Goal: Transaction & Acquisition: Purchase product/service

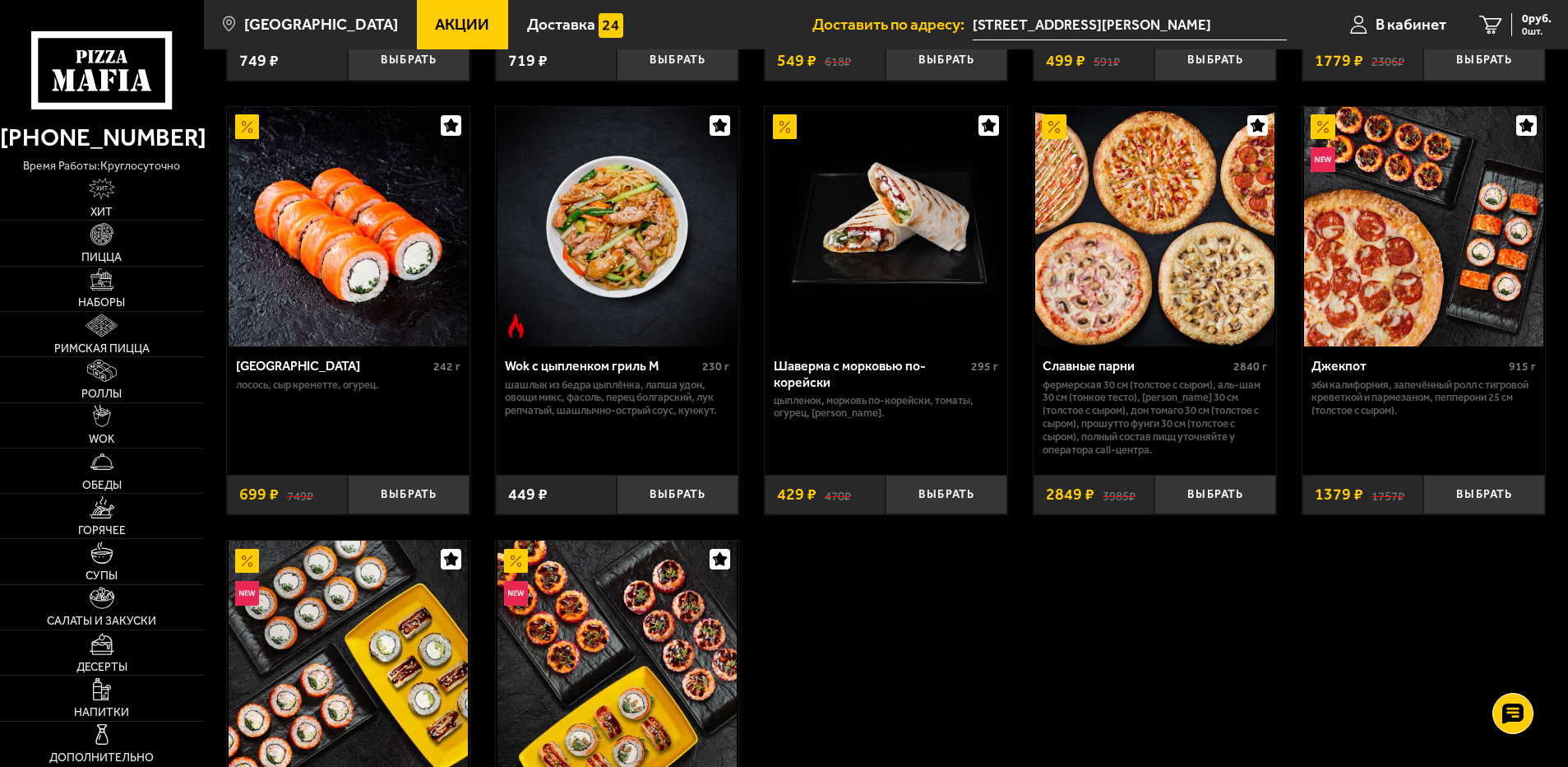
scroll to position [987, 0]
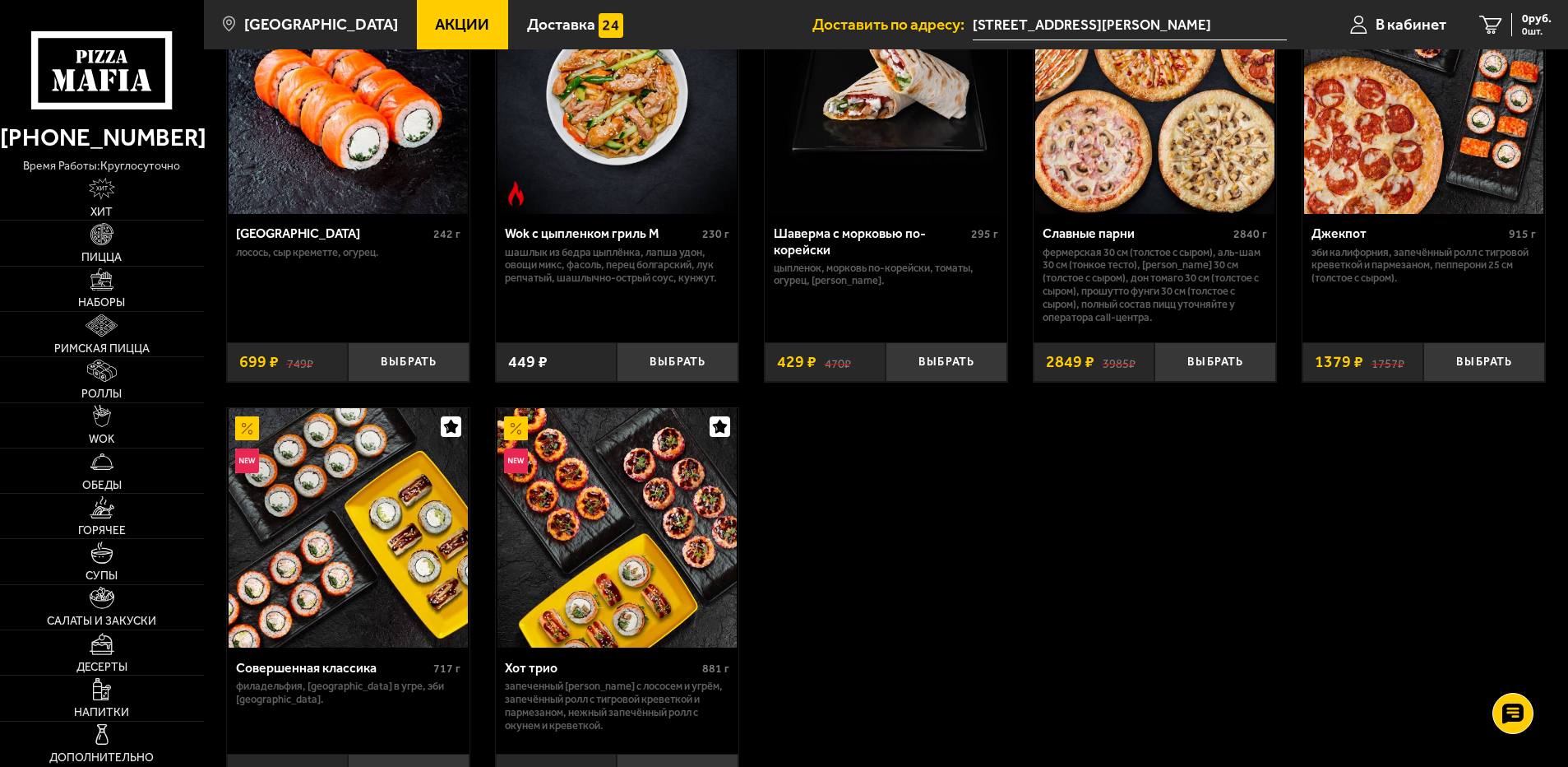
click at [1100, 238] on div "Славные парни" at bounding box center [1136, 234] width 186 height 16
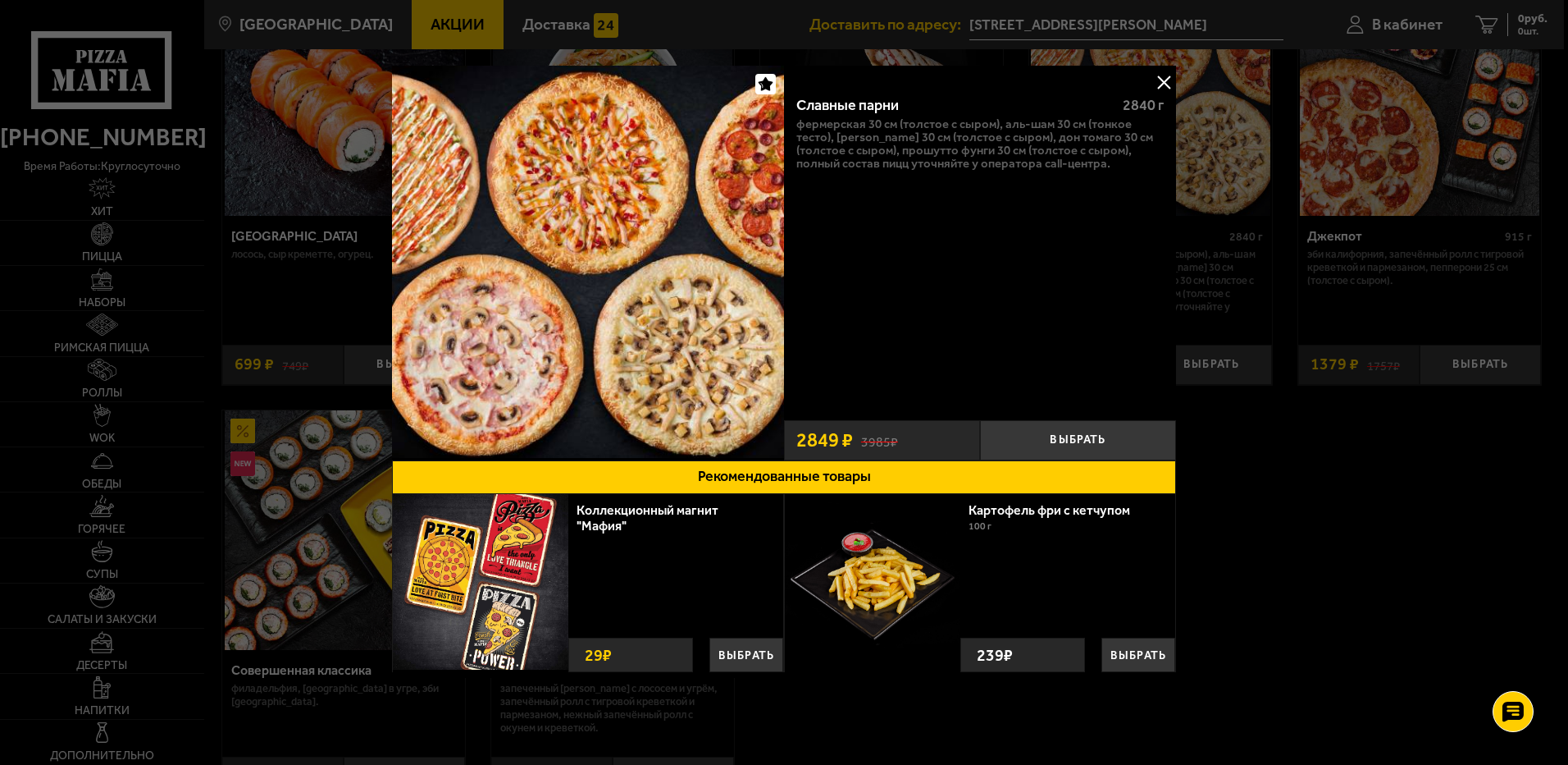
click at [1313, 212] on div at bounding box center [784, 382] width 1568 height 765
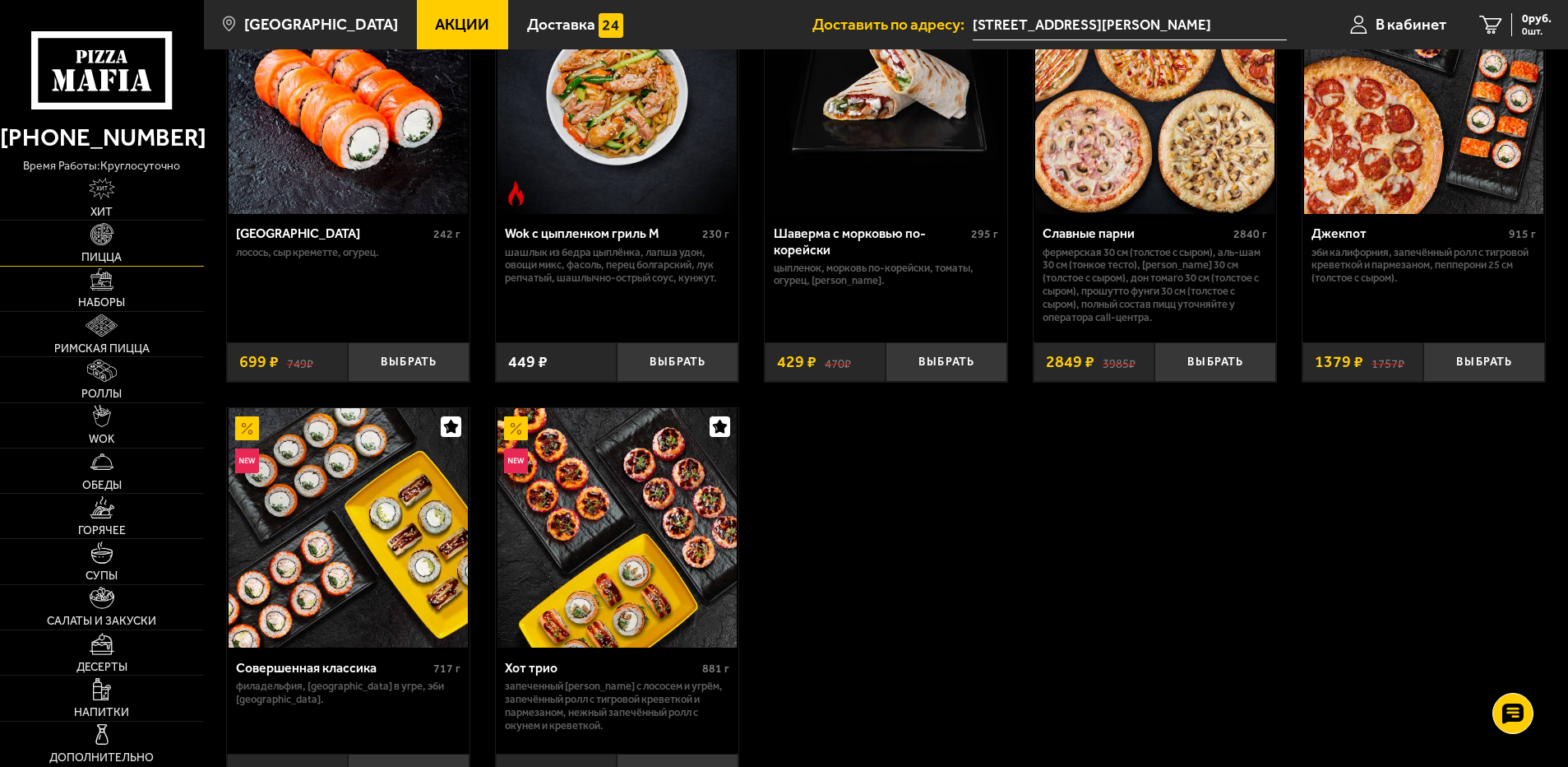
click at [107, 249] on link "Пицца" at bounding box center [102, 242] width 204 height 44
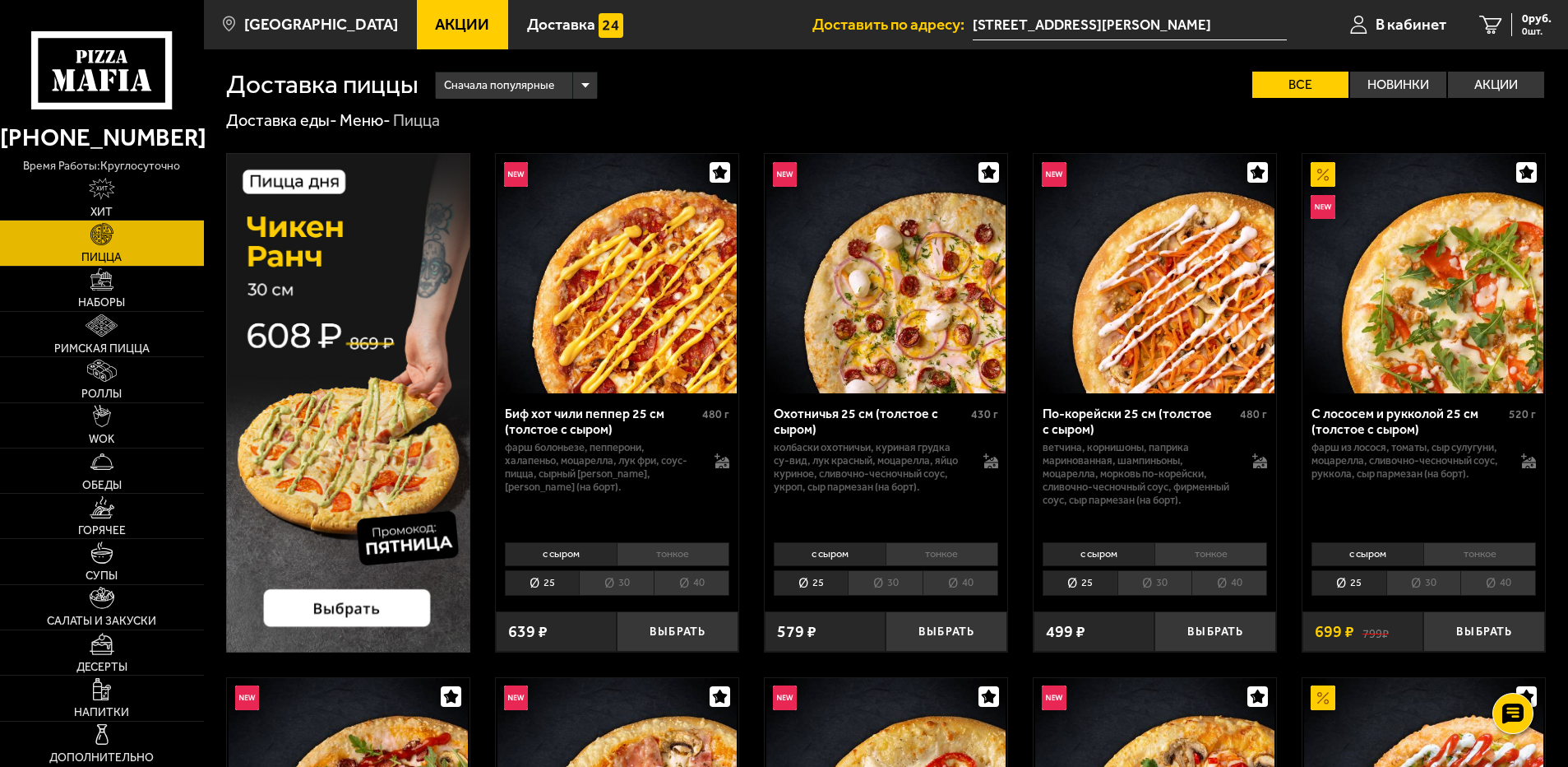
click at [581, 82] on div "Сначала популярные" at bounding box center [517, 85] width 162 height 26
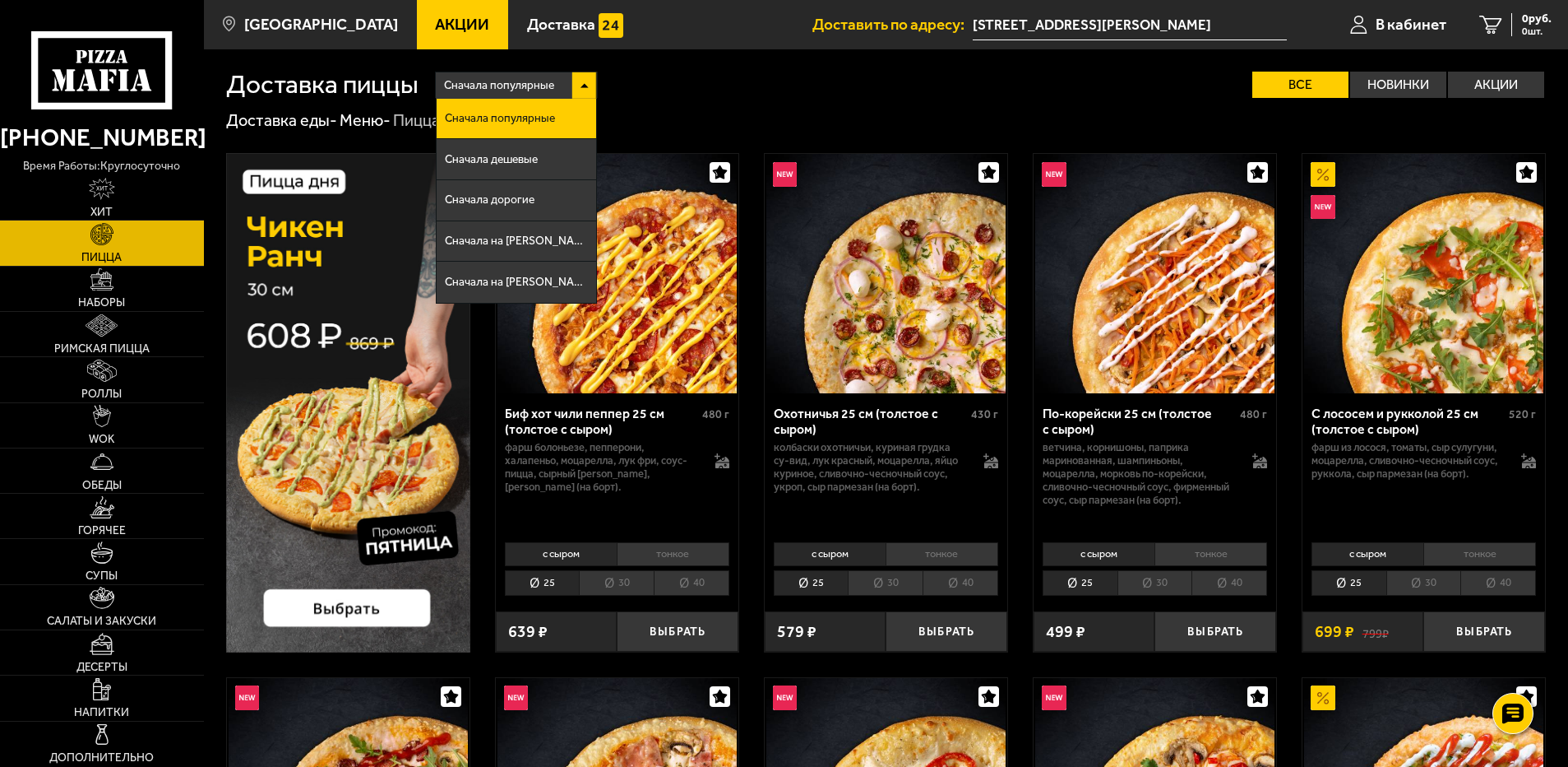
click at [674, 123] on div "Доставка еды - Меню - Пицца" at bounding box center [886, 120] width 1320 height 22
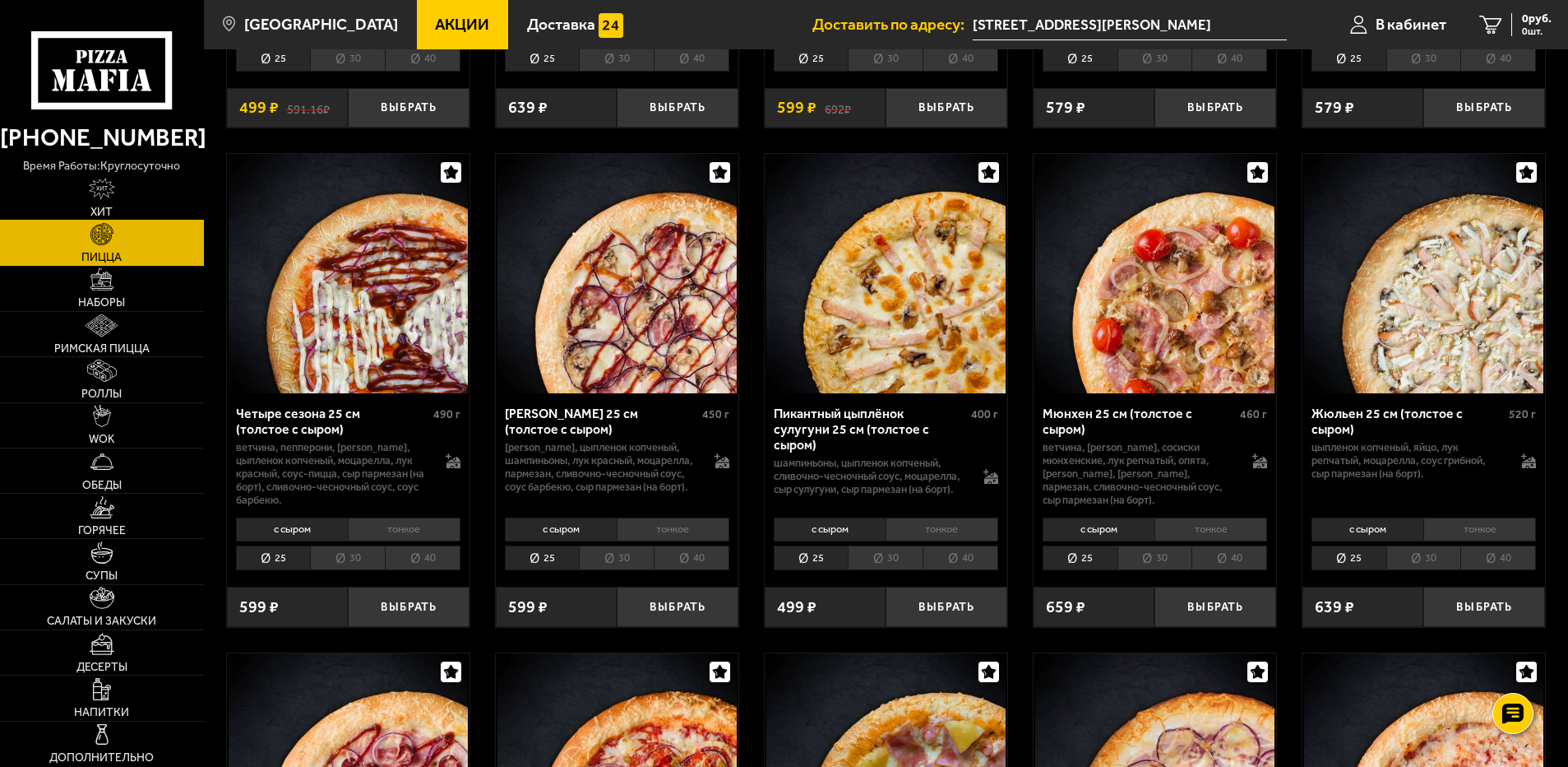
scroll to position [2741, 0]
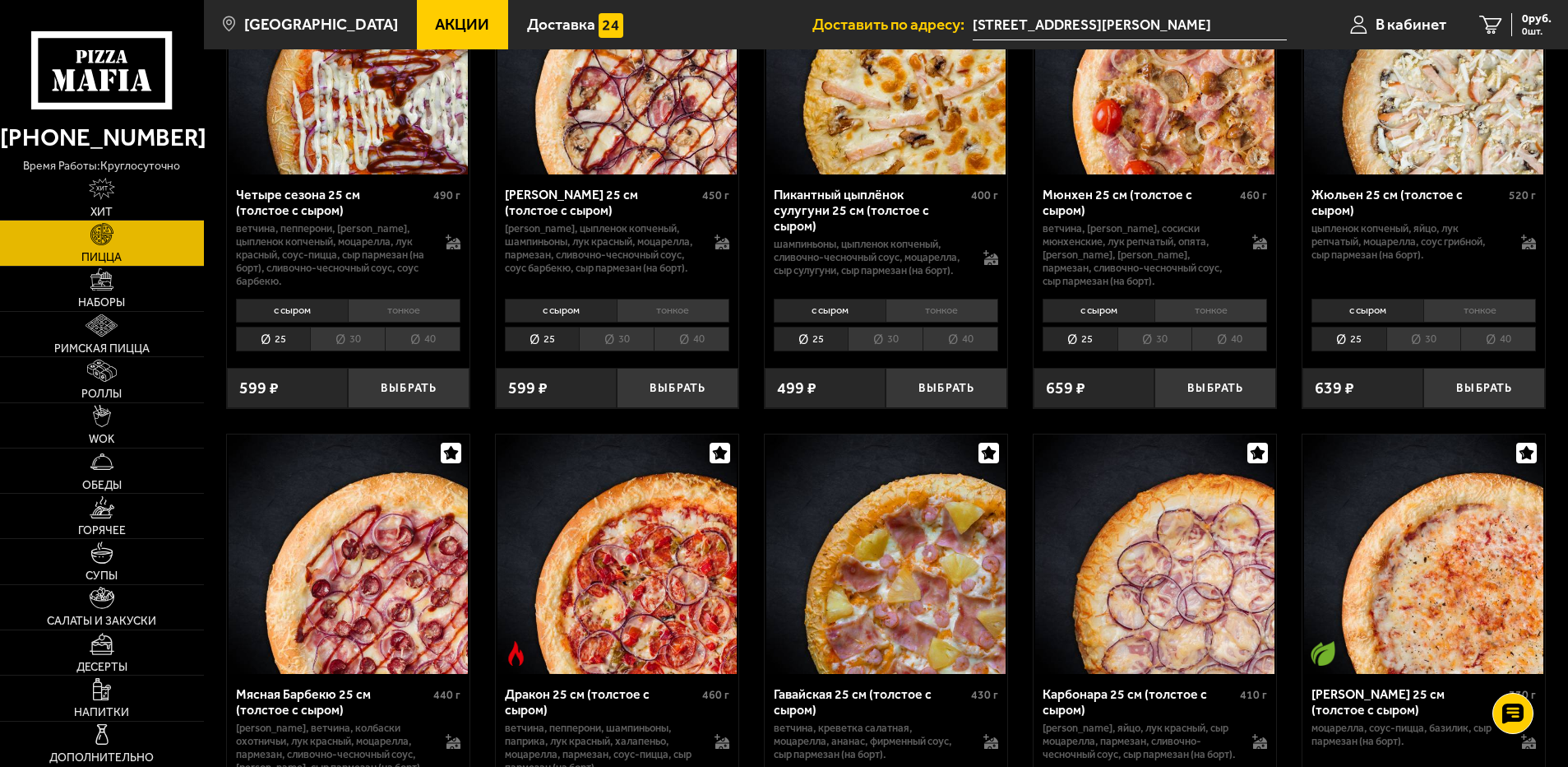
click at [100, 65] on icon at bounding box center [102, 71] width 141 height 78
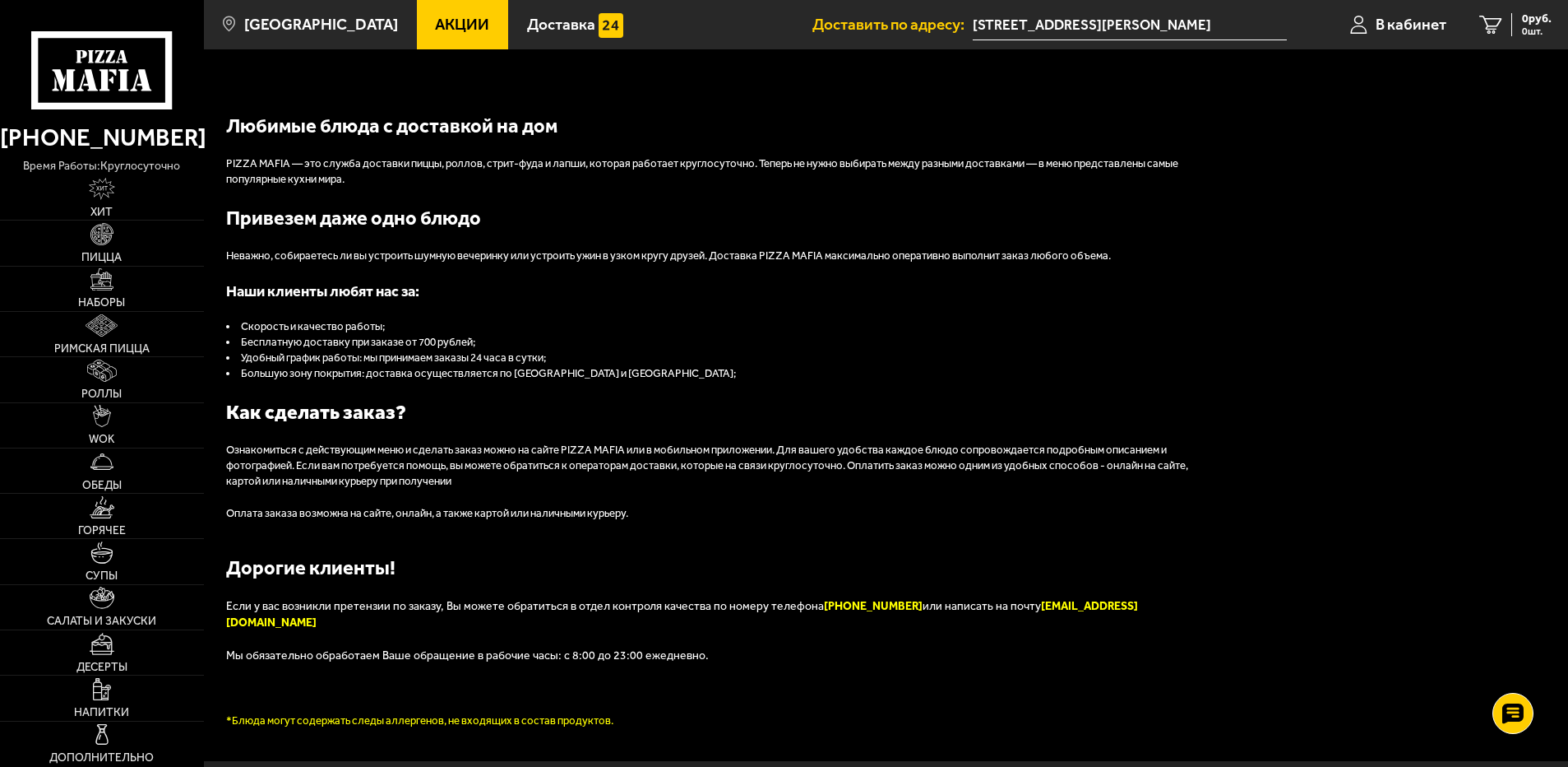
scroll to position [1842, 0]
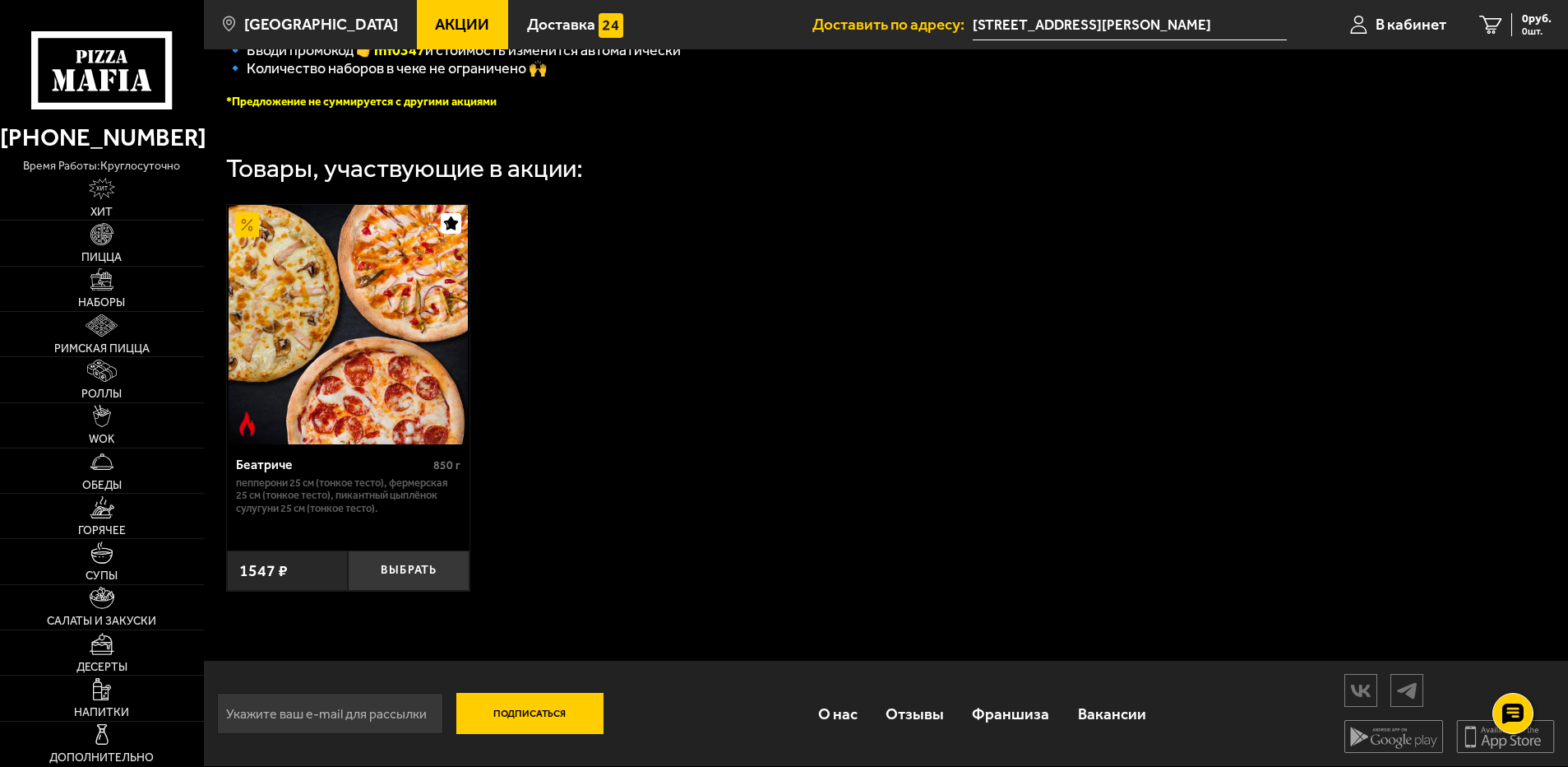
scroll to position [485, 0]
click at [110, 285] on img at bounding box center [101, 279] width 22 height 22
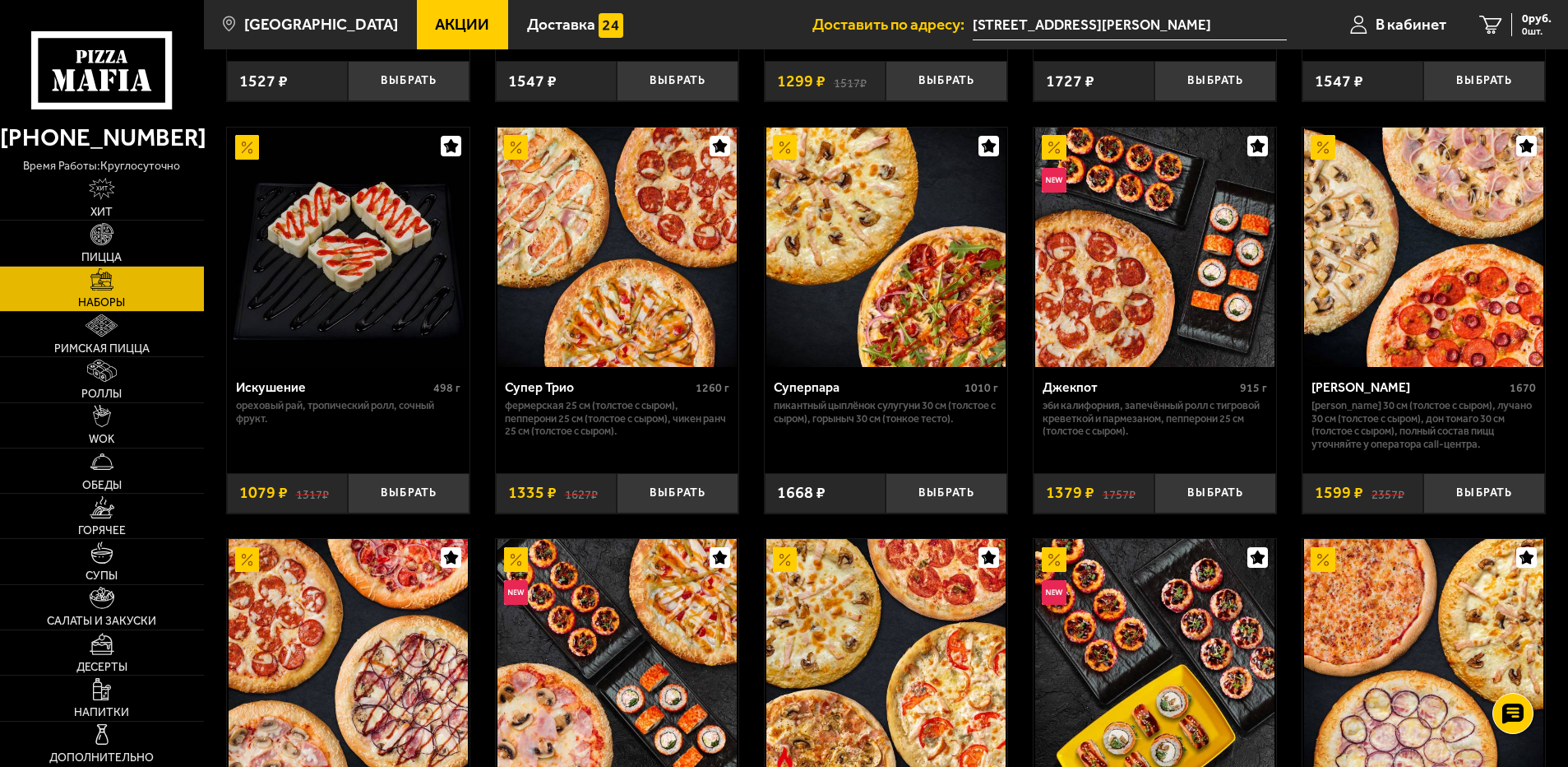
scroll to position [878, 0]
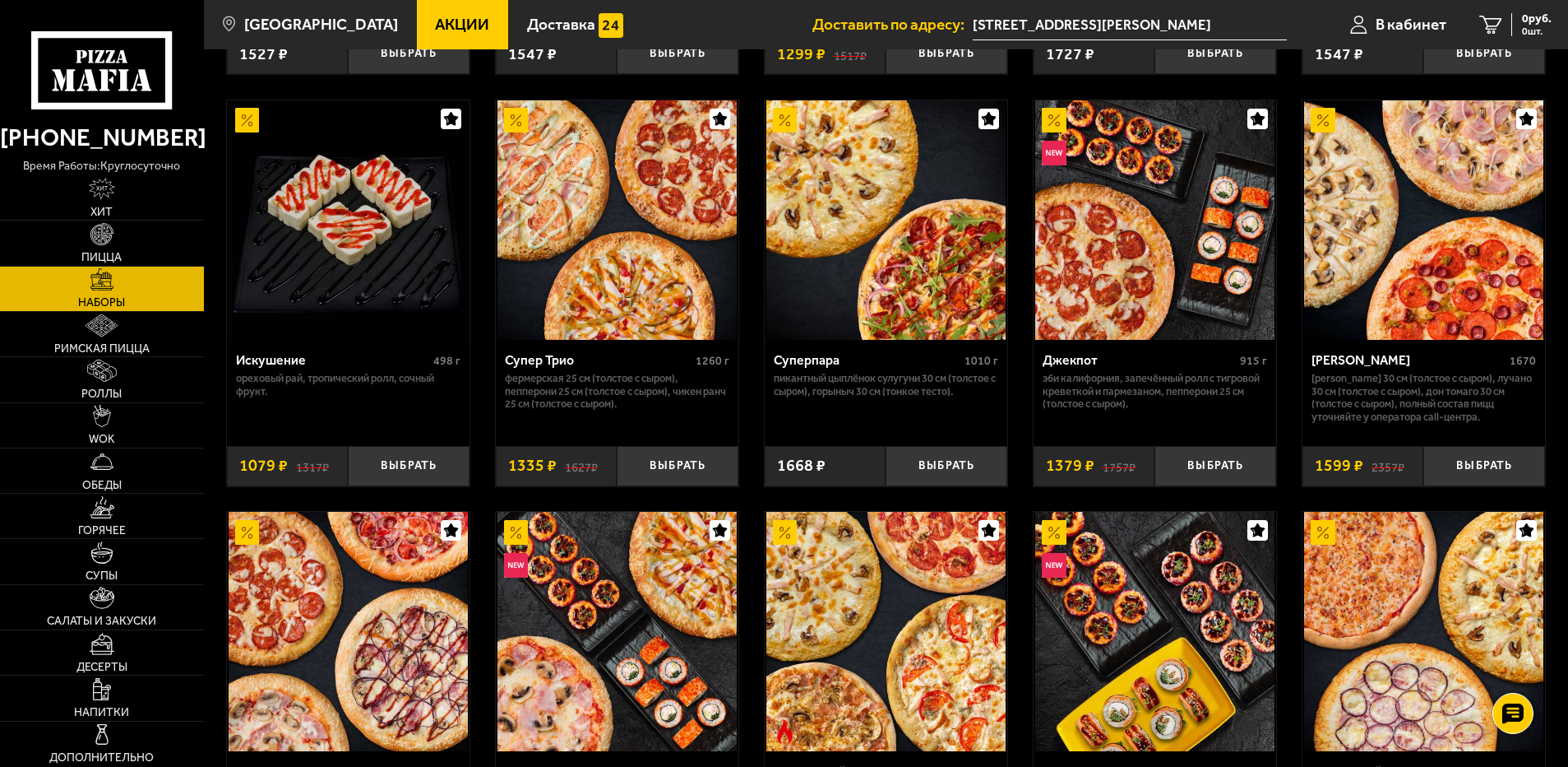
click at [1409, 402] on p "Тони Пепперони 30 см (толстое с сыром), Лучано 30 см (толстое с сыром), Дон Том…" at bounding box center [1423, 398] width 225 height 52
click at [1325, 368] on div "Хет Трик" at bounding box center [1408, 360] width 194 height 16
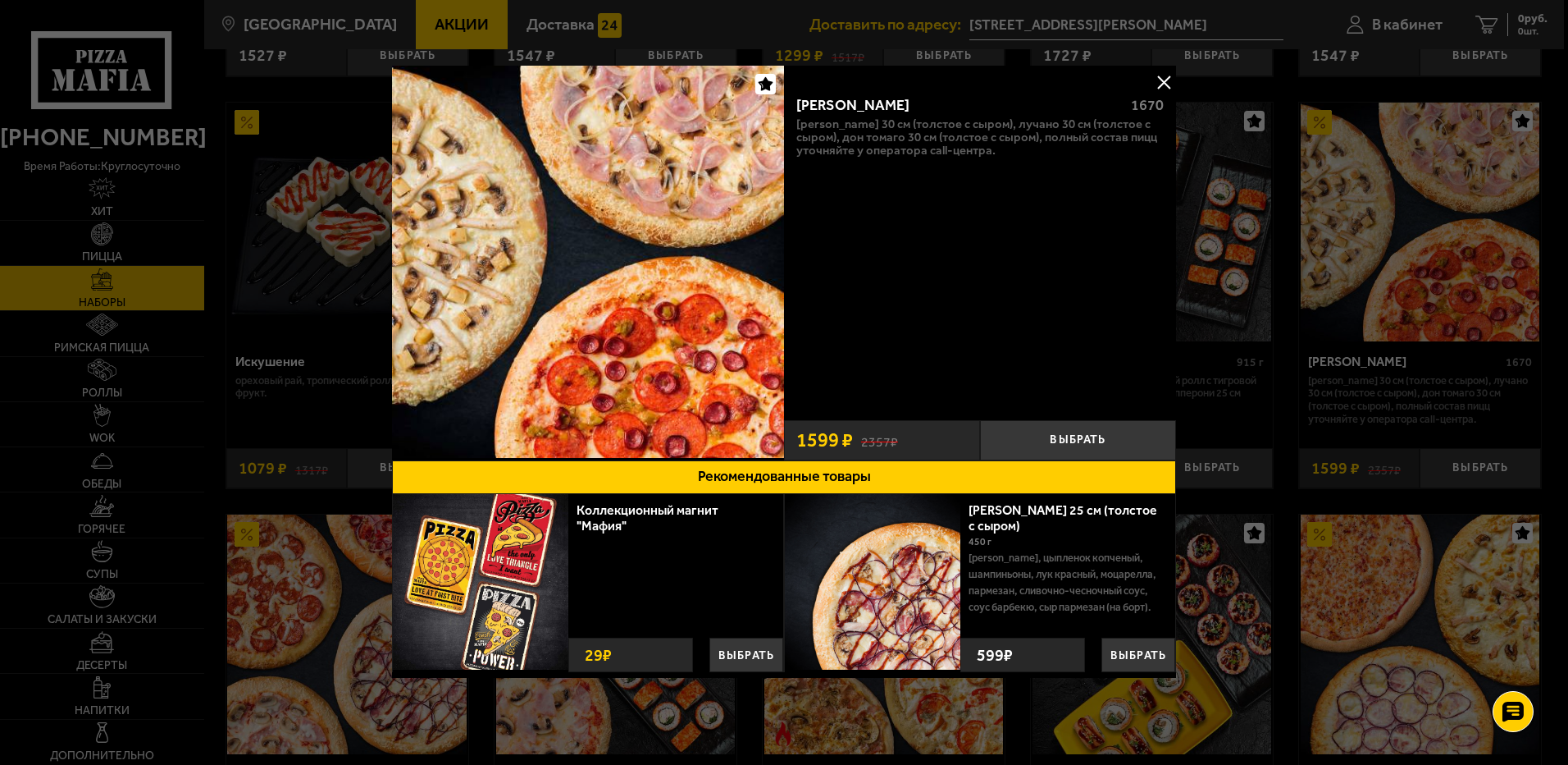
click at [888, 130] on p "Тони Пепперони 30 см (толстое с сыром), Лучано 30 см (толстое с сыром), Дон Том…" at bounding box center [980, 137] width 368 height 39
click at [846, 141] on p "Тони Пепперони 30 см (толстое с сыром), Лучано 30 см (толстое с сыром), Дон Том…" at bounding box center [980, 137] width 368 height 39
click at [844, 144] on p "Тони Пепперони 30 см (толстое с сыром), Лучано 30 см (толстое с сыром), Дон Том…" at bounding box center [980, 137] width 368 height 39
click at [1068, 445] on button "Выбрать" at bounding box center [1079, 440] width 196 height 40
click at [1314, 417] on div at bounding box center [784, 382] width 1568 height 765
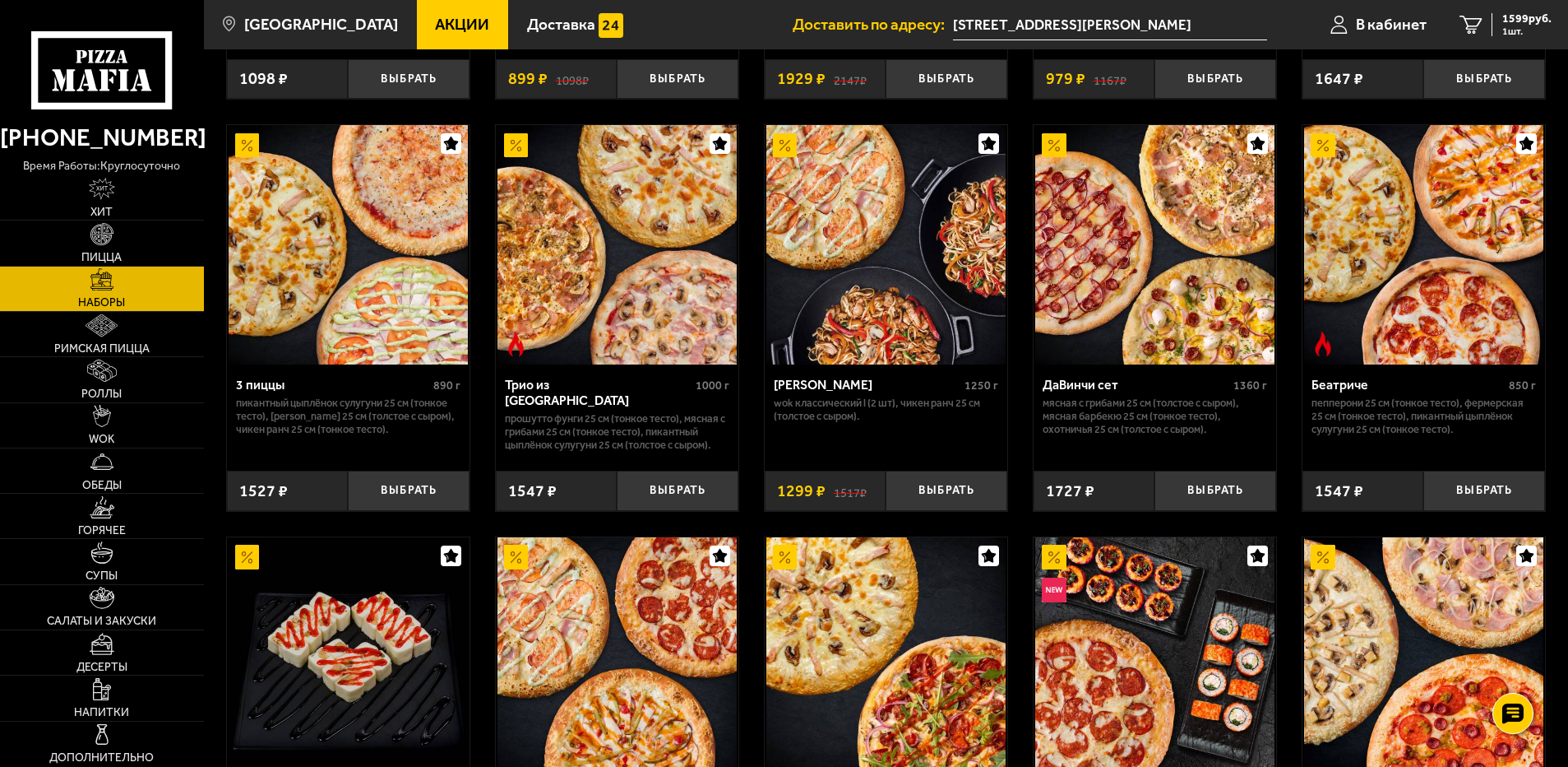
scroll to position [438, 0]
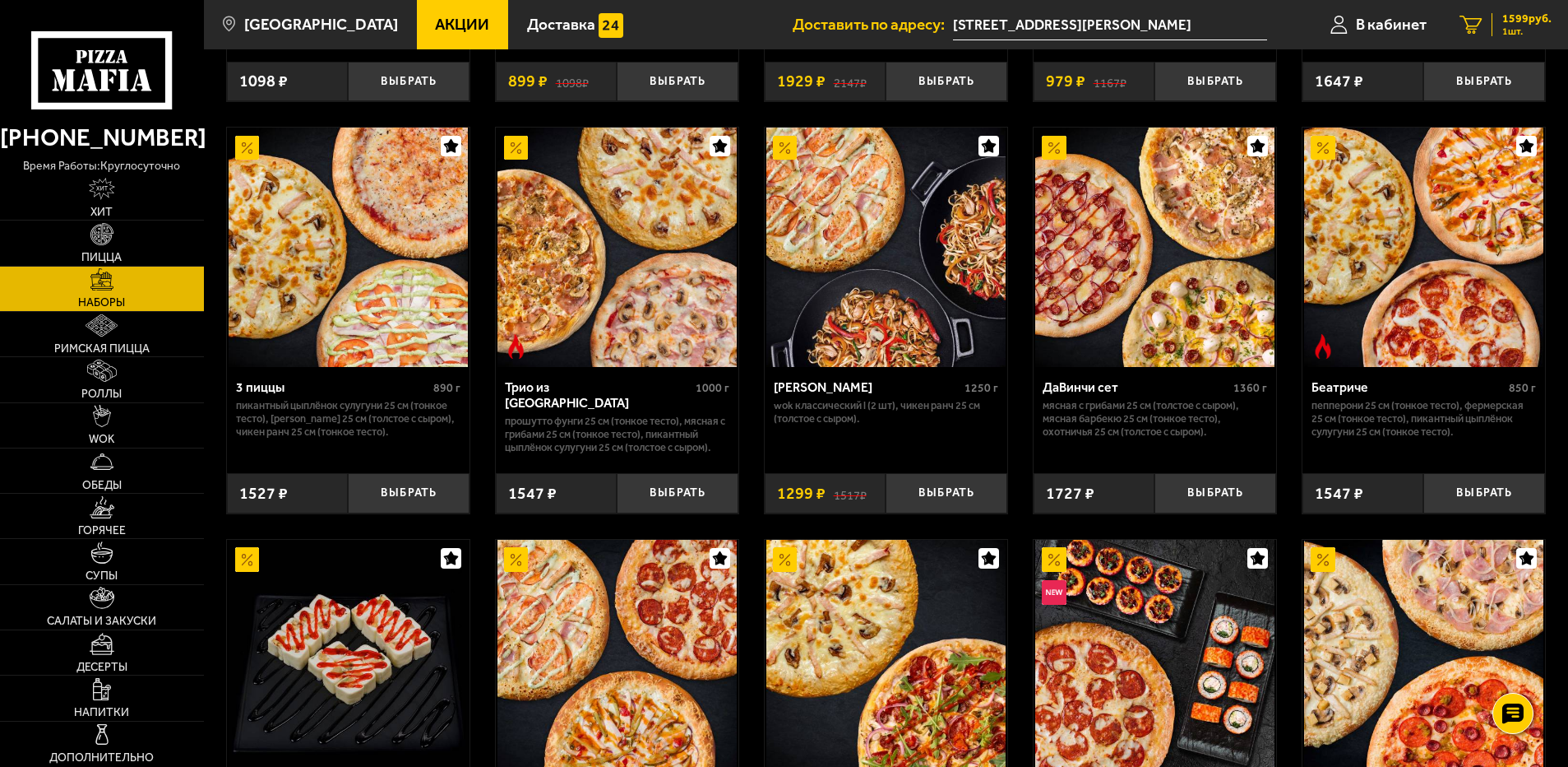
click at [1479, 24] on icon "1" at bounding box center [1470, 25] width 22 height 19
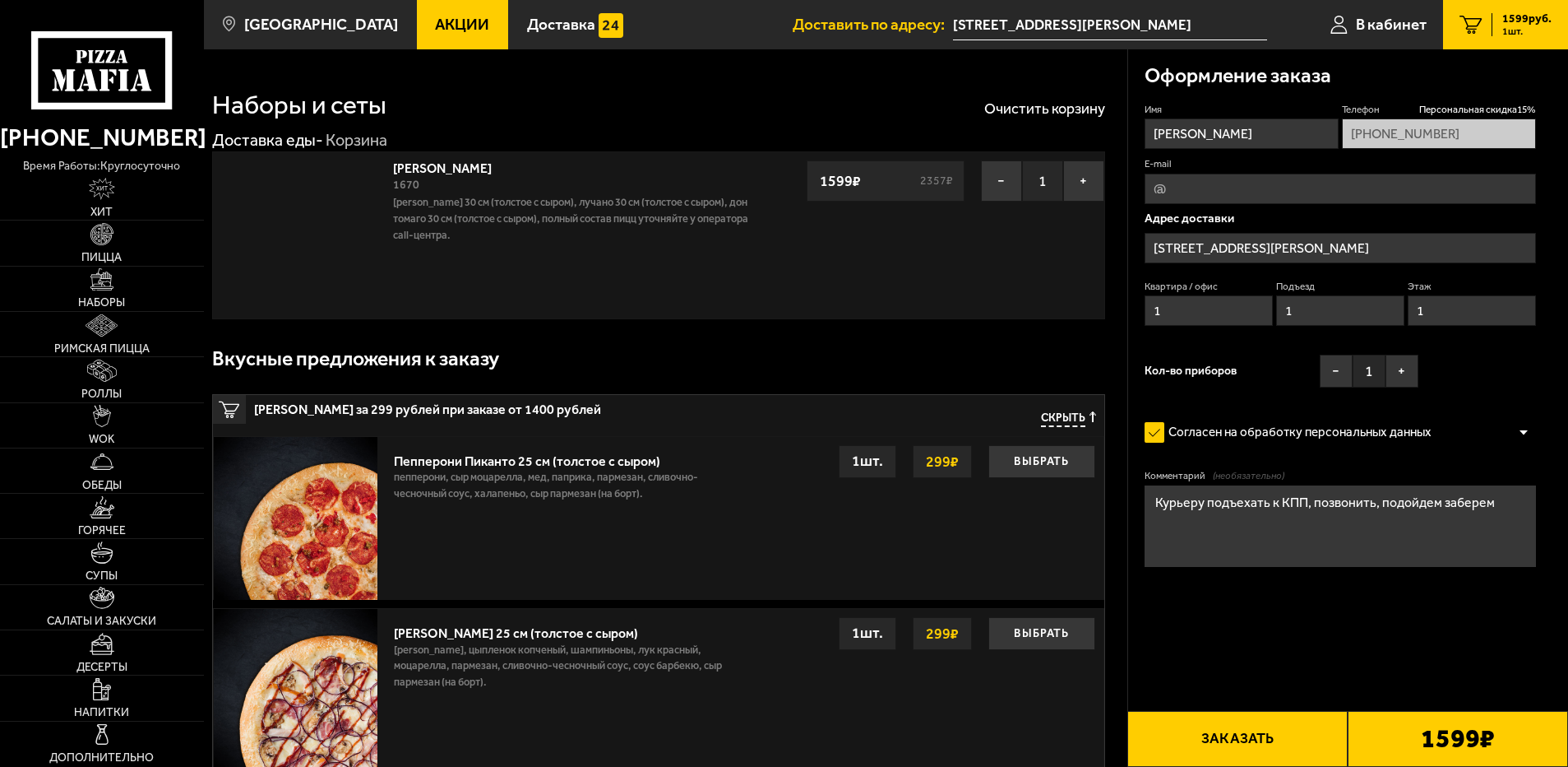
type input "проспект Маршала Блюхера, 74к1"
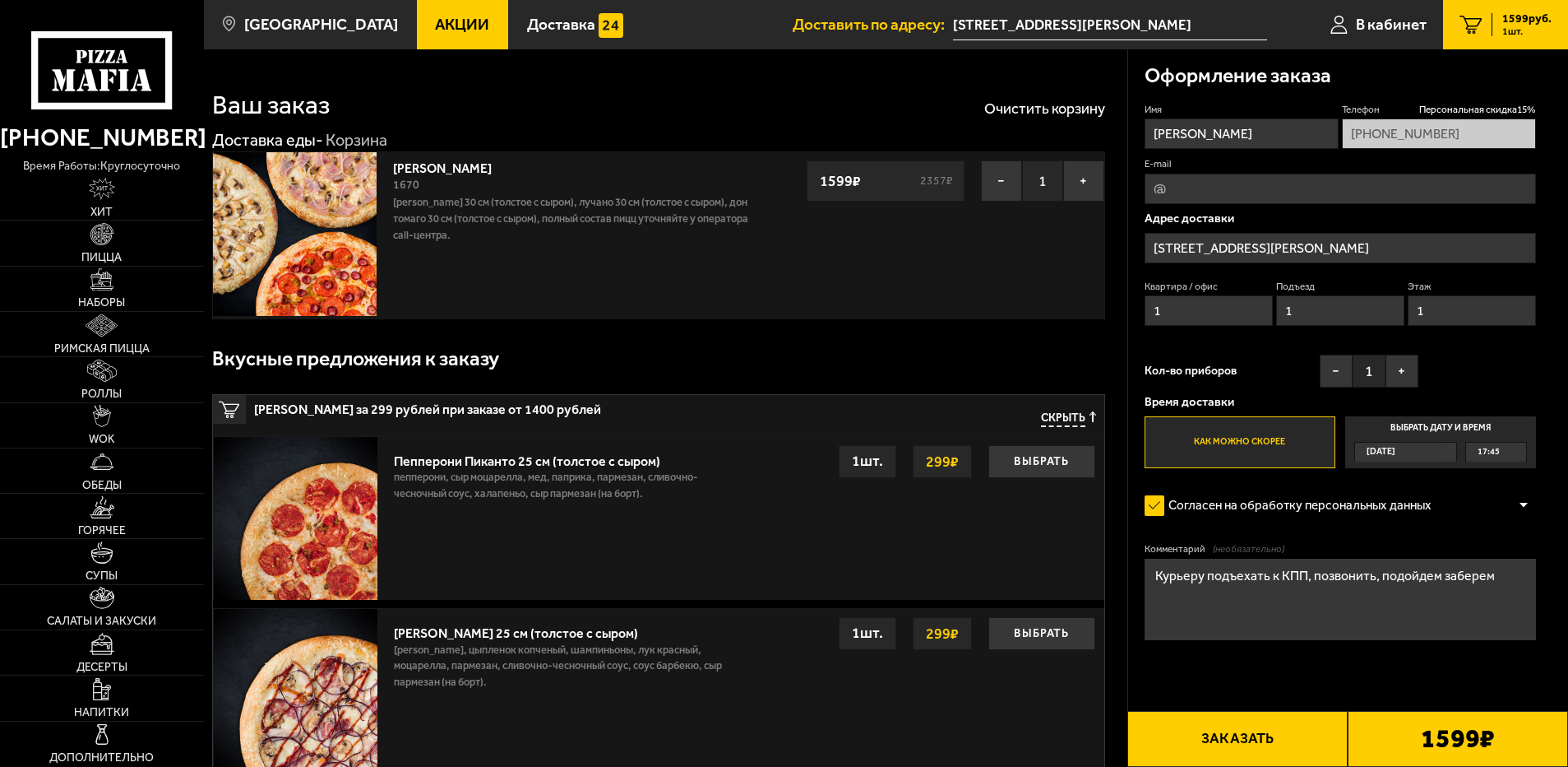
click at [463, 217] on p "Тони Пепперони 30 см (толстое с сыром), Лучано 30 см (толстое с сыром), Дон Том…" at bounding box center [574, 219] width 363 height 50
drag, startPoint x: 463, startPoint y: 217, endPoint x: 306, endPoint y: 212, distance: 157.1
click at [306, 212] on img at bounding box center [294, 234] width 164 height 164
click at [407, 169] on link "Хет Трик" at bounding box center [450, 166] width 115 height 21
click at [355, 160] on img at bounding box center [294, 234] width 164 height 164
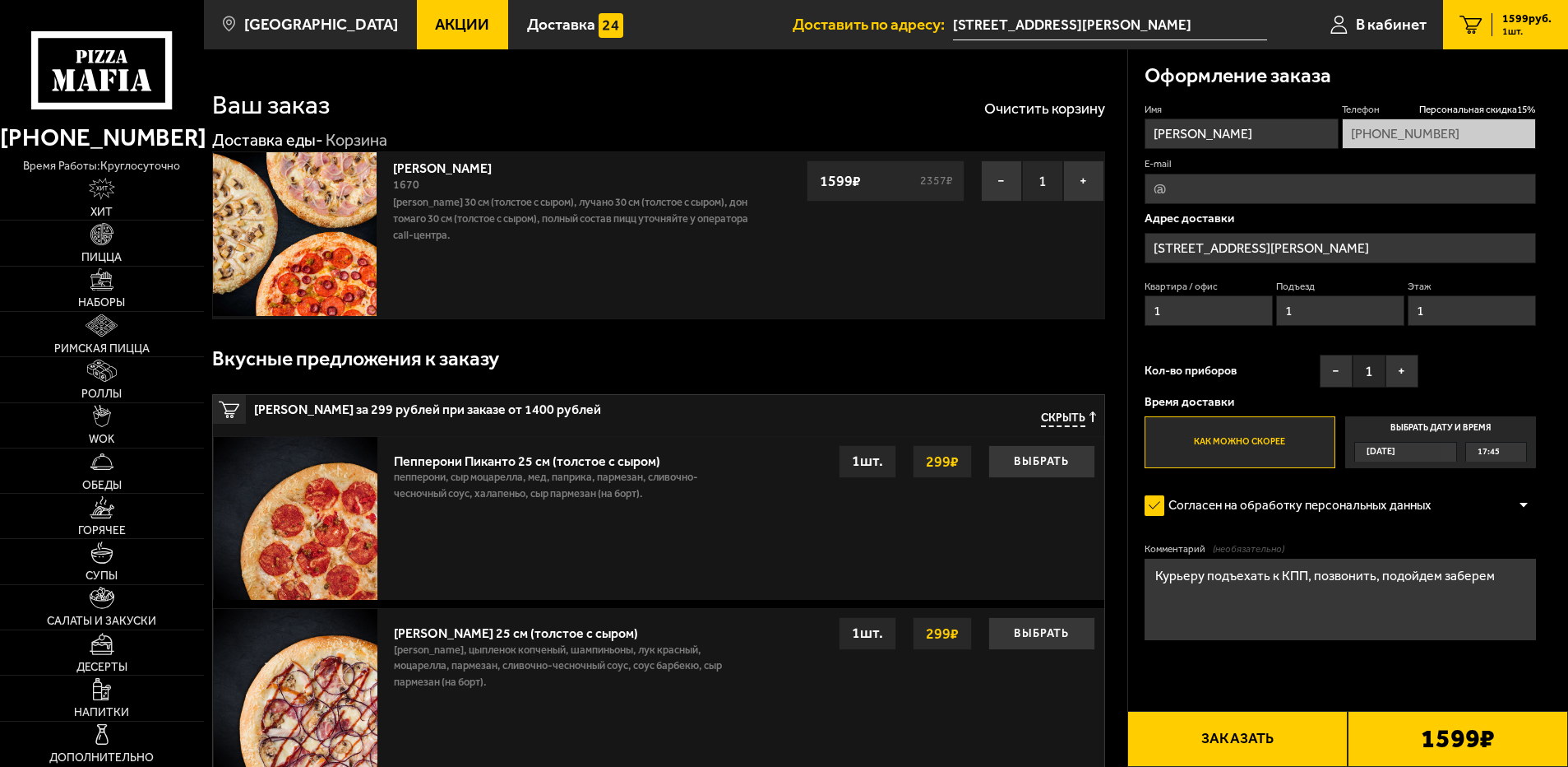
click at [429, 161] on link "Хет Трик" at bounding box center [450, 166] width 115 height 21
click at [429, 163] on link "Хет Трик" at bounding box center [450, 166] width 115 height 21
click at [430, 176] on link "Хет Трик" at bounding box center [450, 166] width 115 height 21
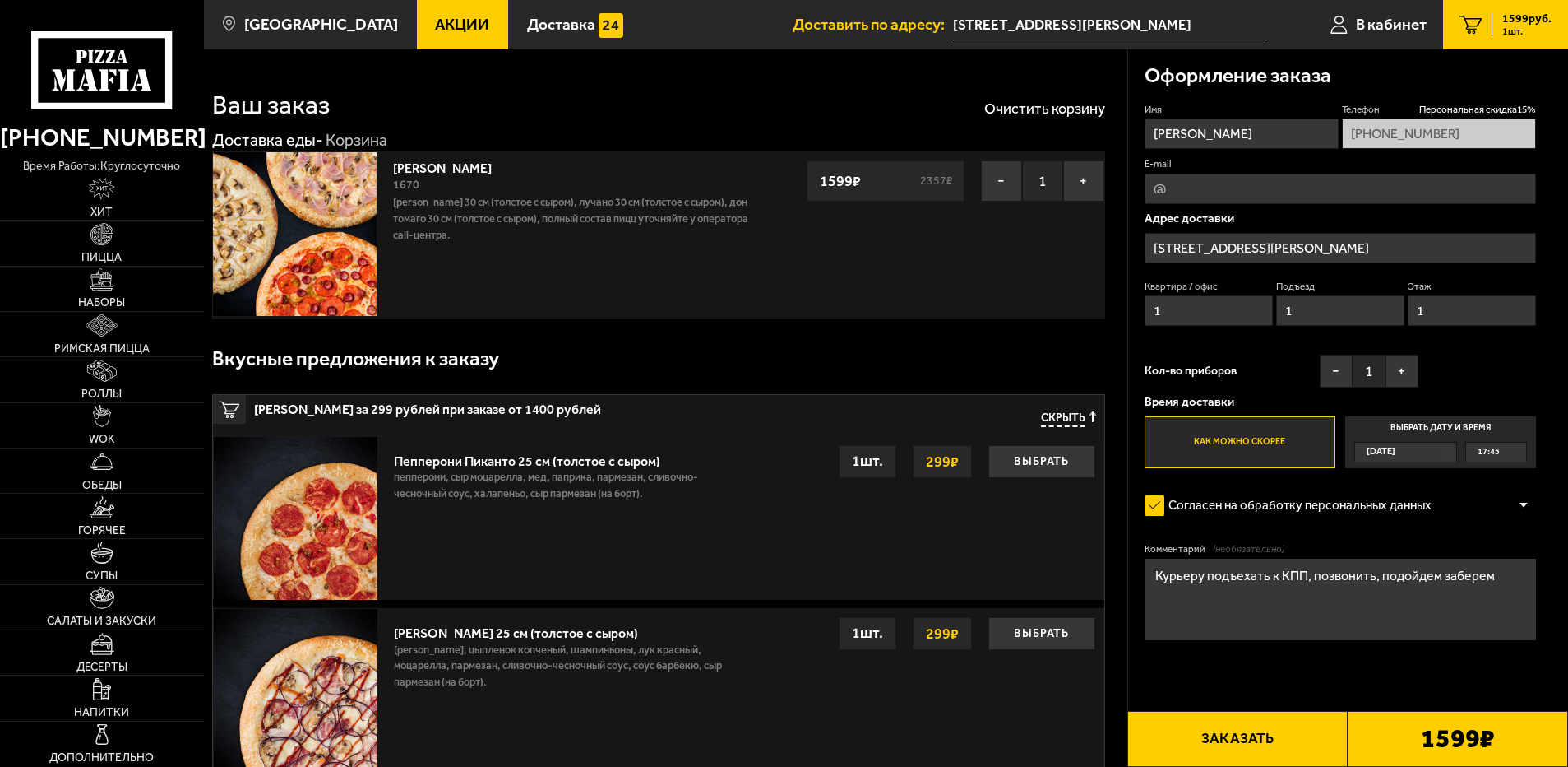
click at [439, 198] on p "Тони Пепперони 30 см (толстое с сыром), Лучано 30 см (толстое с сыром), Дон Том…" at bounding box center [574, 219] width 363 height 50
drag, startPoint x: 439, startPoint y: 198, endPoint x: 475, endPoint y: 254, distance: 66.6
click at [470, 234] on p "Тони Пепперони 30 см (толстое с сыром), Лучано 30 см (толстое с сыром), Дон Том…" at bounding box center [574, 219] width 363 height 50
click at [356, 511] on img at bounding box center [295, 519] width 164 height 164
click at [578, 447] on div "Пепперони Пиканто 25 см (толстое с сыром)" at bounding box center [548, 457] width 309 height 24
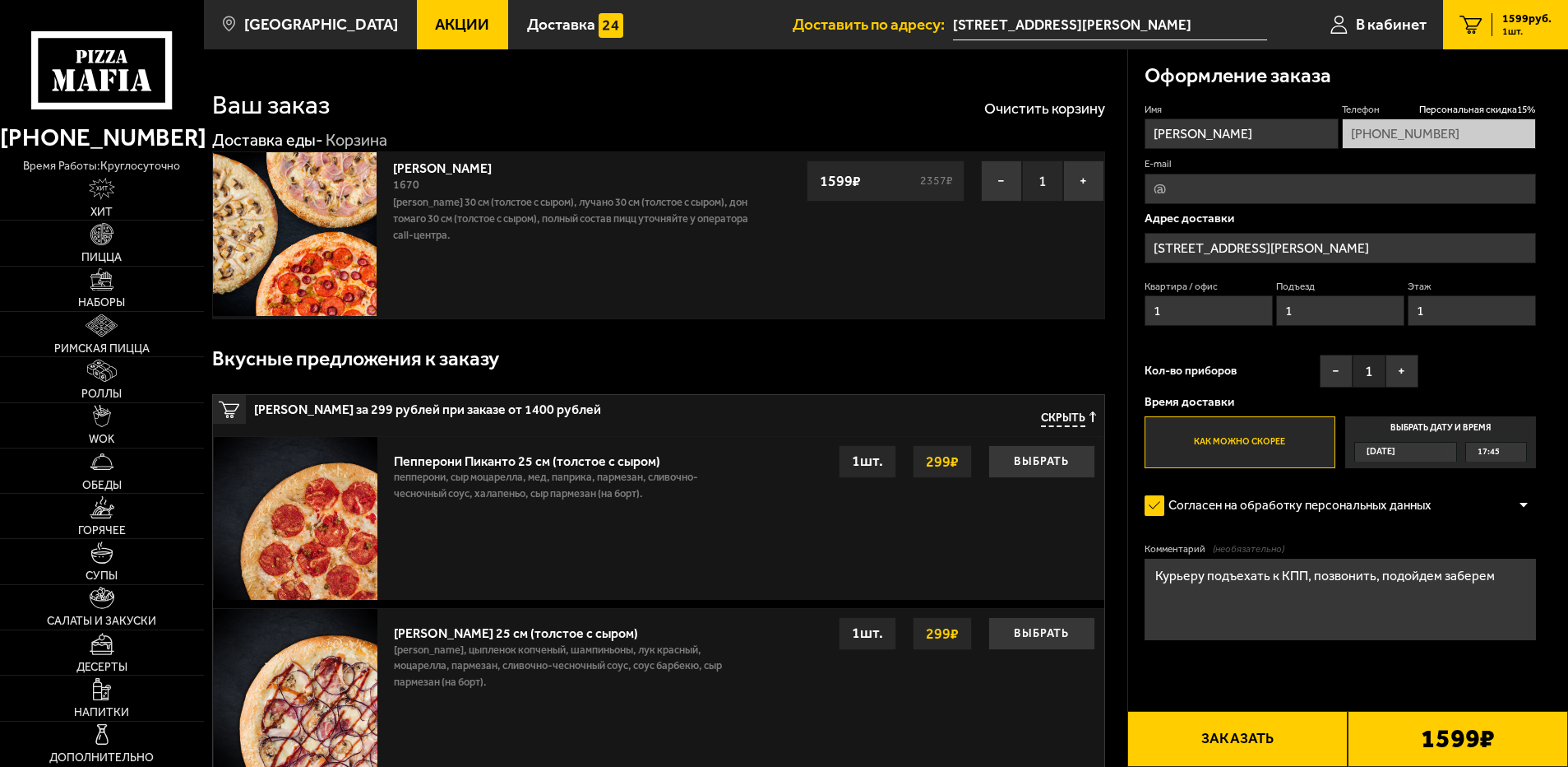
click at [588, 463] on div "Пепперони Пиканто 25 см (толстое с сыром)" at bounding box center [548, 457] width 309 height 24
click at [1020, 116] on button "Очистить корзину" at bounding box center [1044, 108] width 121 height 15
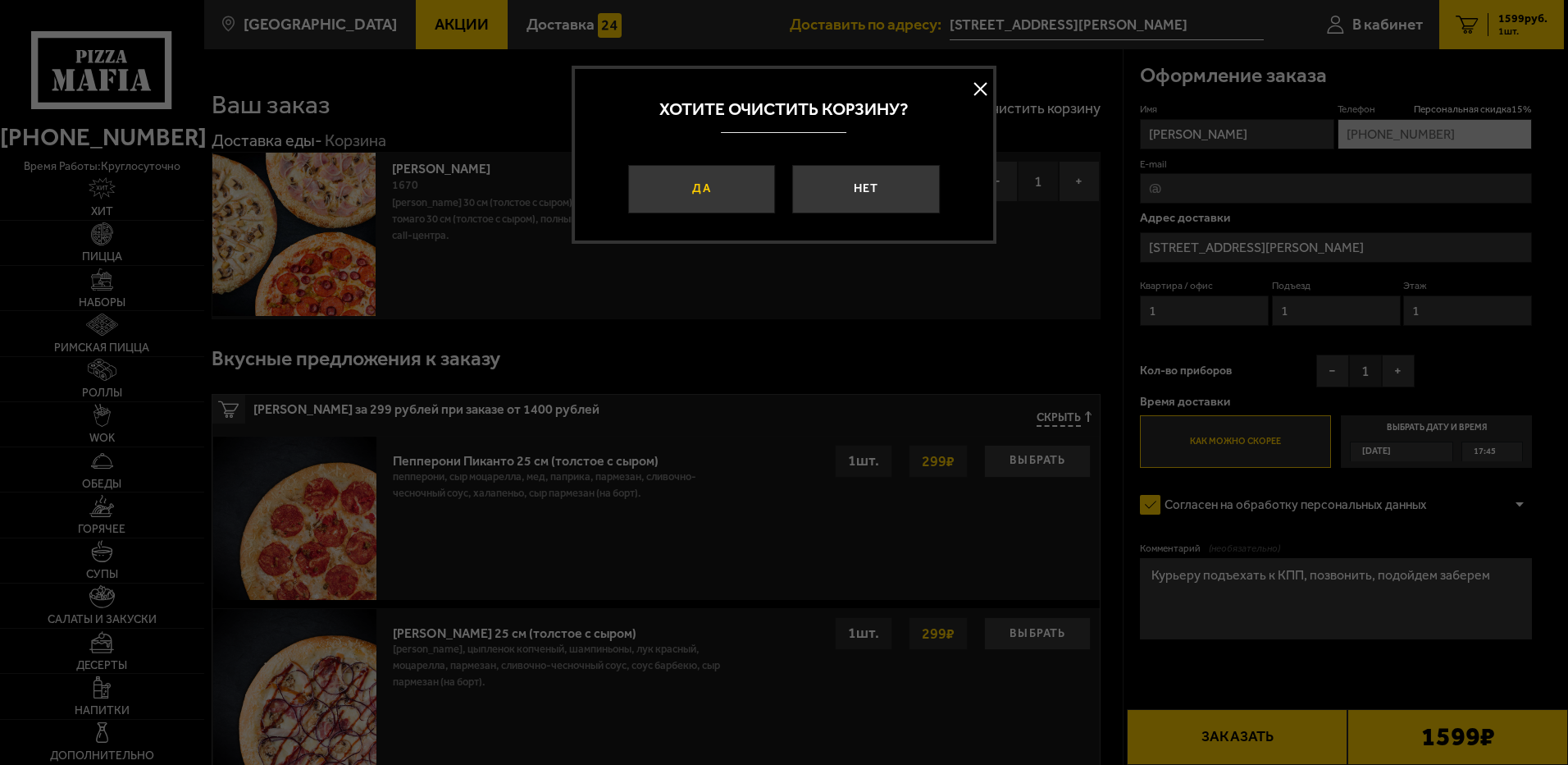
click at [700, 182] on button "Да" at bounding box center [701, 190] width 147 height 50
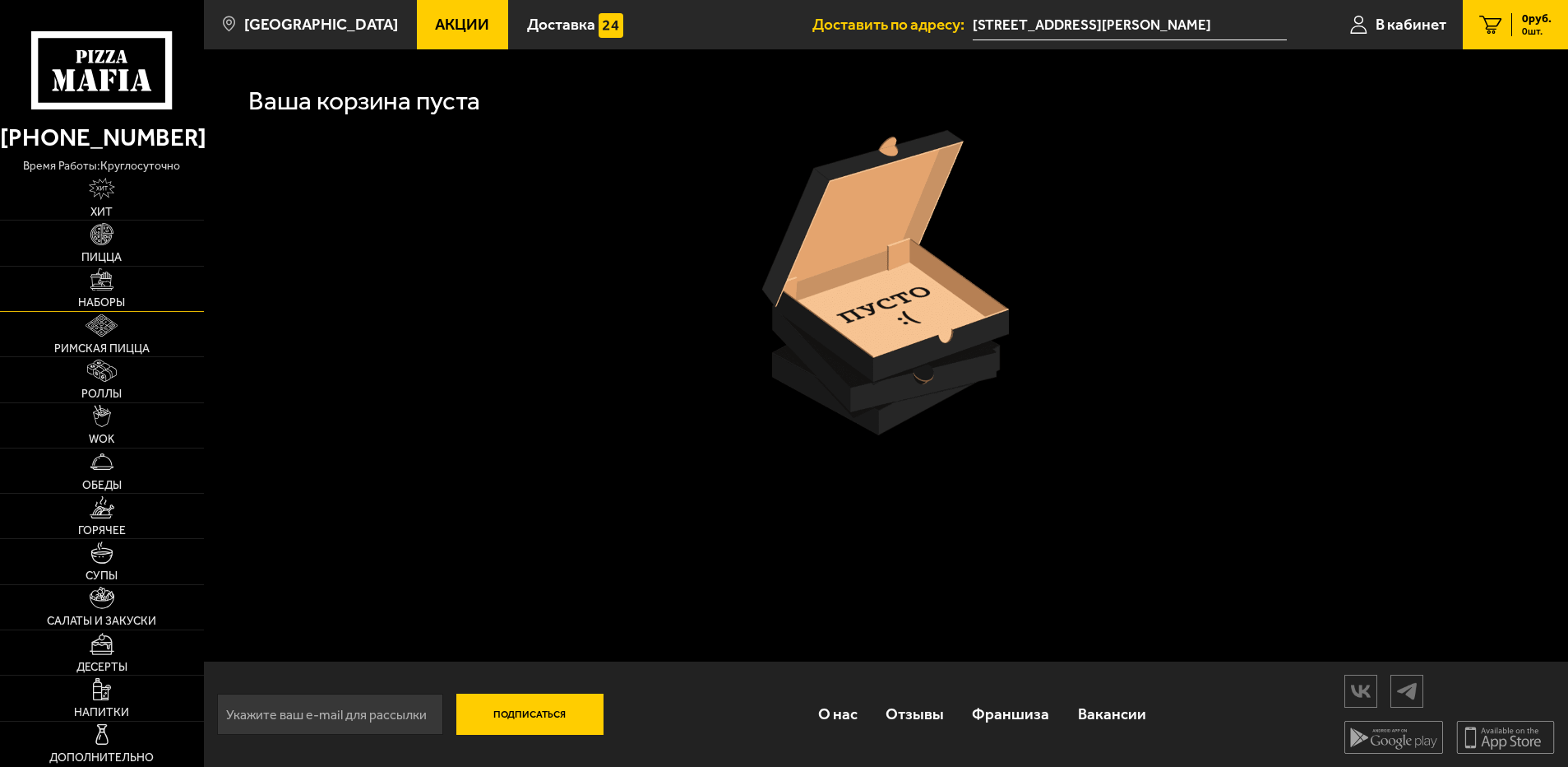
click at [115, 283] on link "Наборы" at bounding box center [102, 288] width 204 height 44
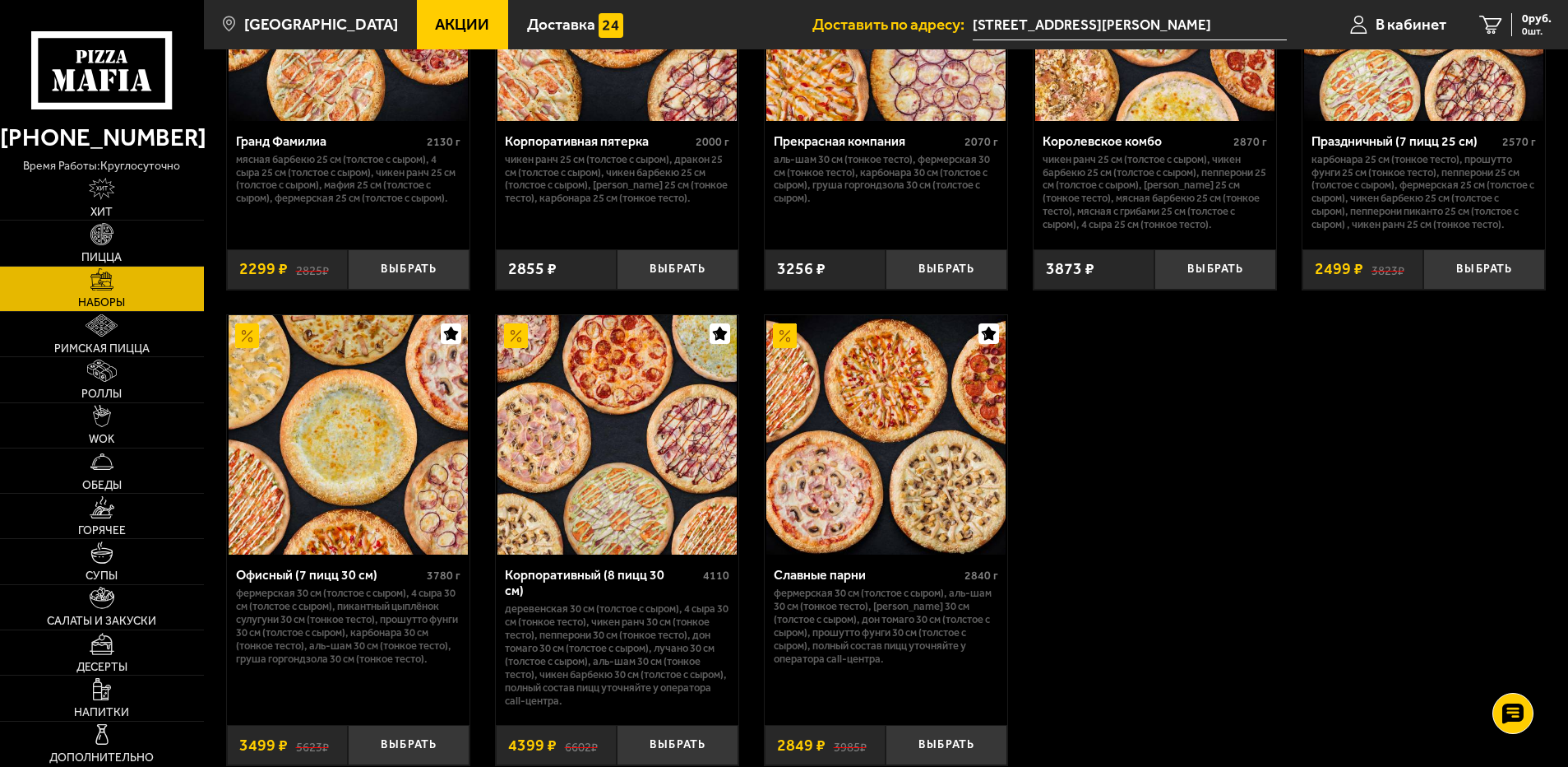
scroll to position [2413, 0]
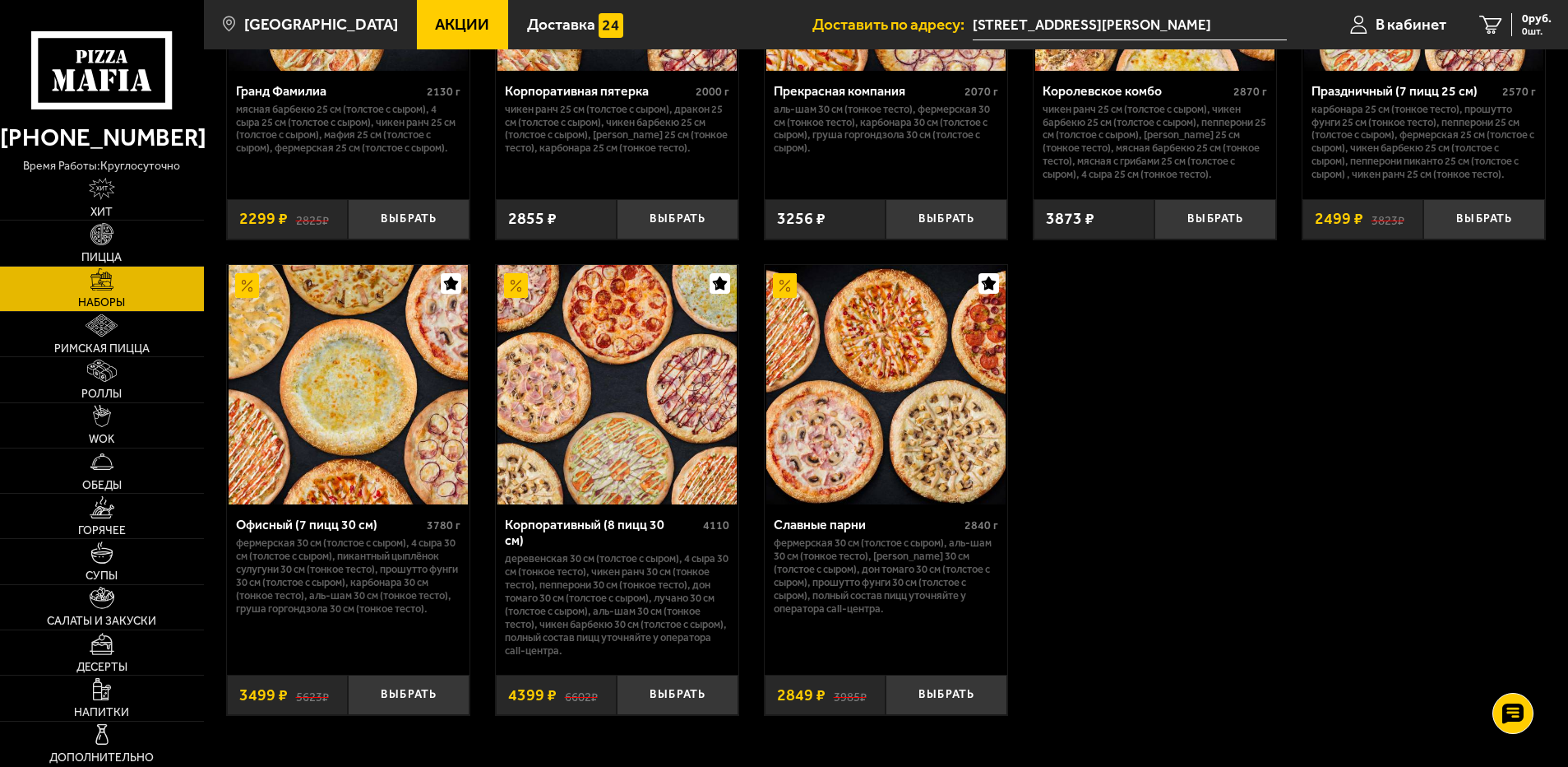
click at [844, 533] on div "Славные парни" at bounding box center [867, 525] width 186 height 16
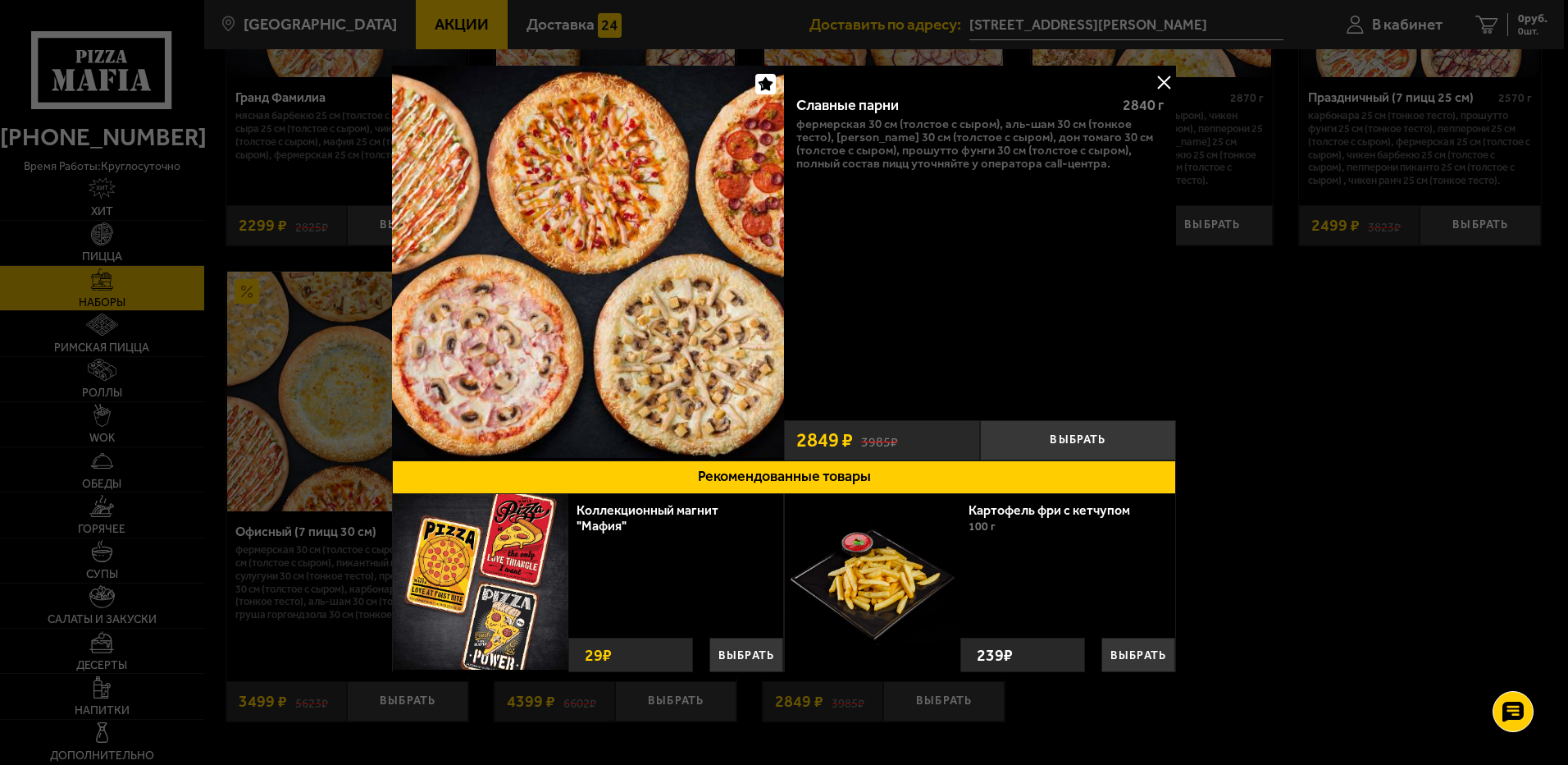
click at [708, 334] on img at bounding box center [588, 261] width 392 height 392
click at [1160, 80] on button at bounding box center [1164, 82] width 24 height 24
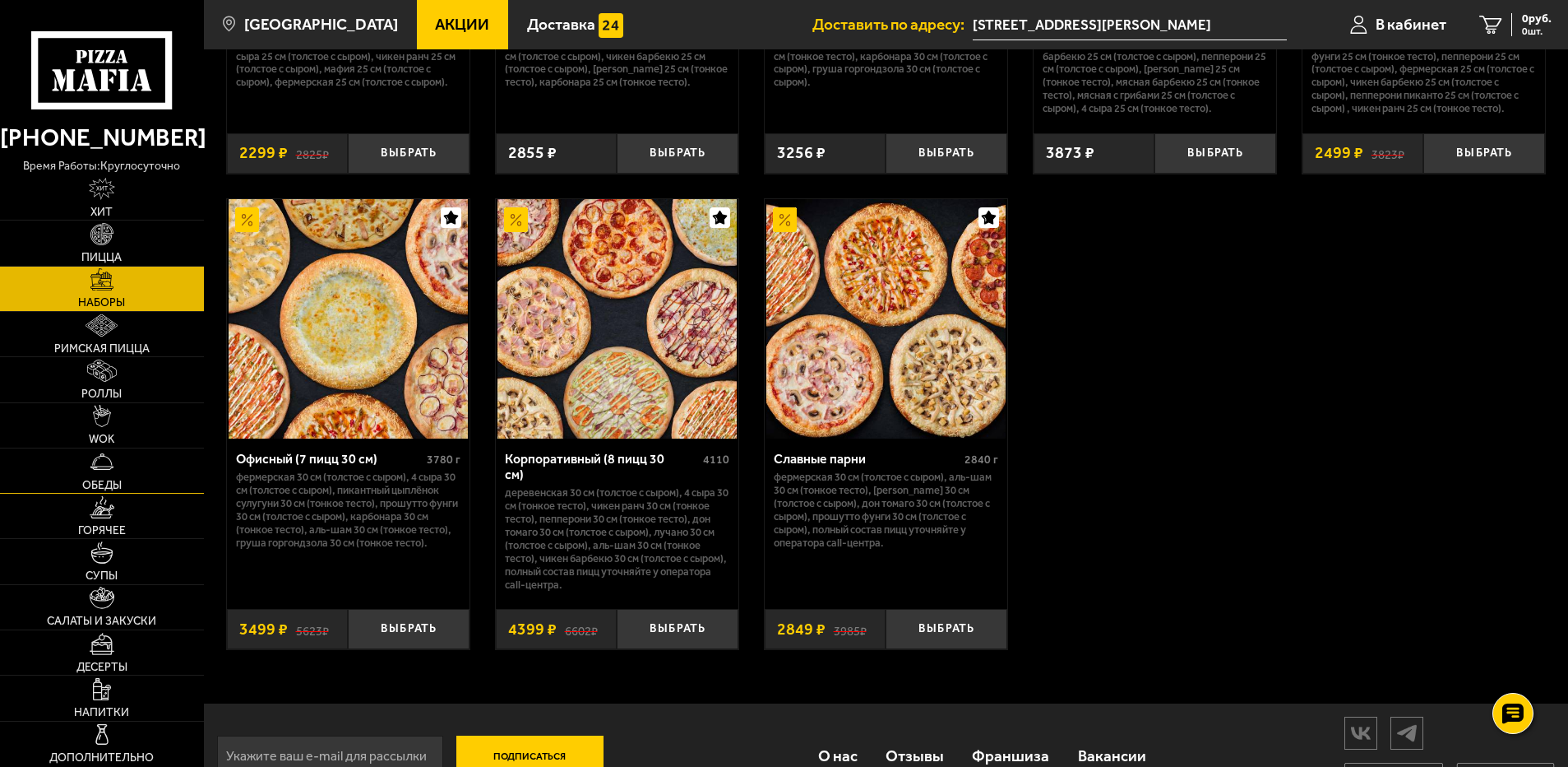
scroll to position [2515, 0]
